Goal: Information Seeking & Learning: Stay updated

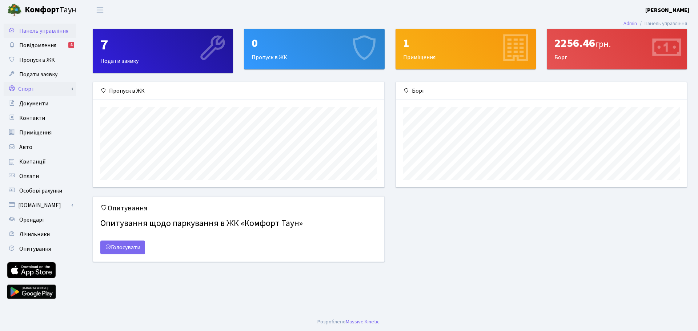
scroll to position [105, 291]
click at [23, 163] on span "Квитанції" at bounding box center [32, 162] width 27 height 8
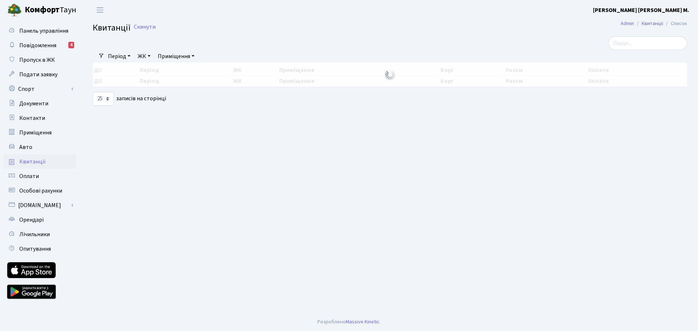
select select "25"
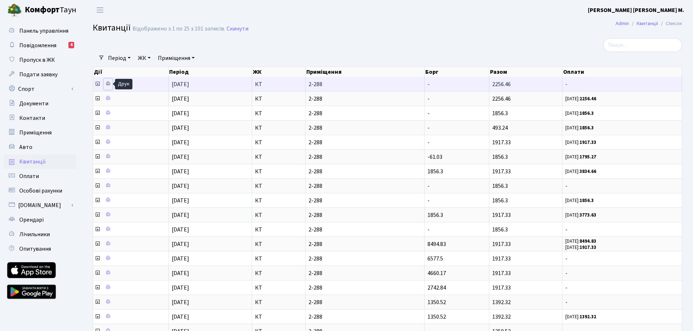
click at [107, 85] on icon at bounding box center [107, 83] width 5 height 5
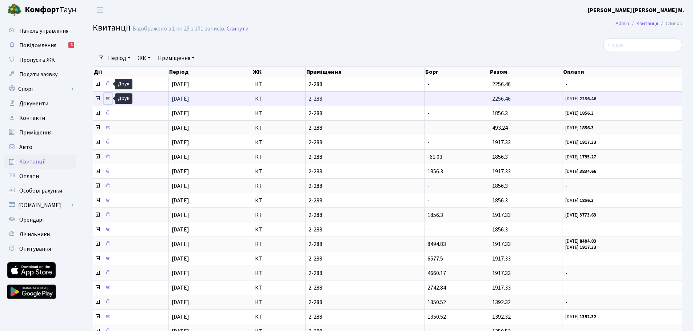
click at [110, 99] on icon at bounding box center [107, 98] width 5 height 5
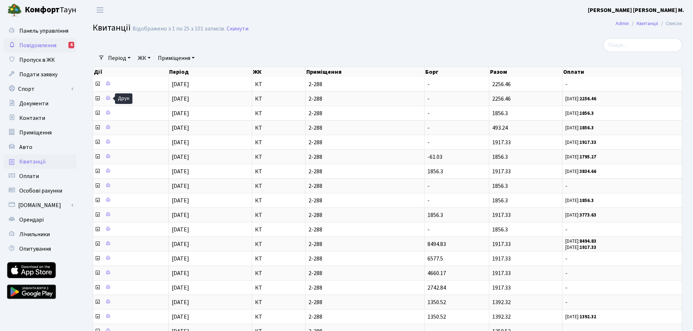
click at [24, 47] on span "Повідомлення" at bounding box center [37, 45] width 37 height 8
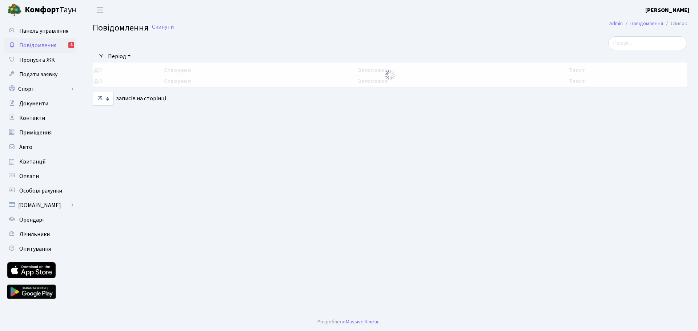
select select "25"
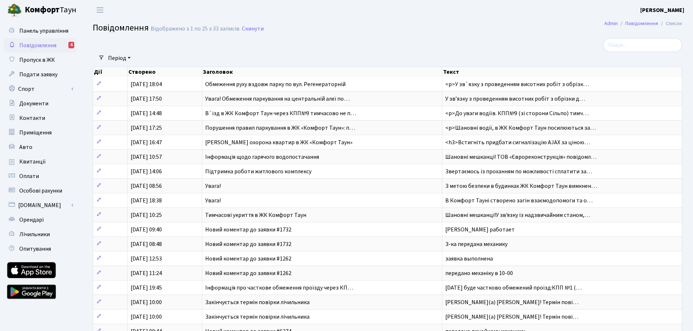
click at [42, 46] on span "Повідомлення" at bounding box center [37, 45] width 37 height 8
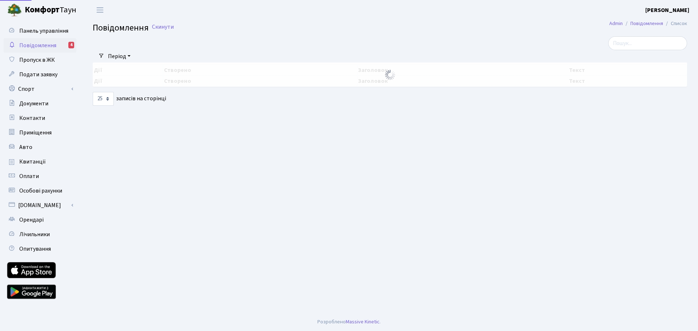
select select "25"
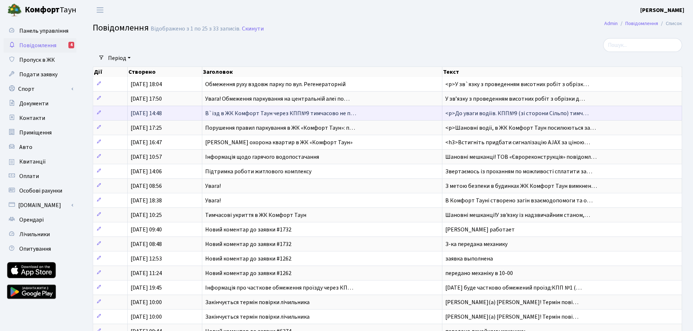
click at [505, 115] on span "<p>До уваги водіїв. КПП№9 (зі сторони Сільпо) тимч…" at bounding box center [516, 113] width 143 height 8
click at [313, 113] on span "В`їзд в ЖК Комфорт Таун через КПП№9 тимчасово не п…" at bounding box center [280, 113] width 151 height 8
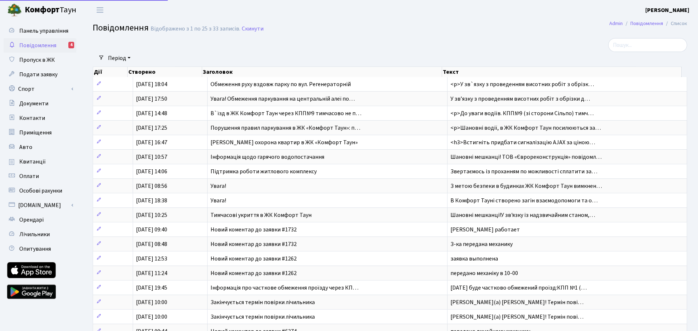
select select "25"
